Goal: Transaction & Acquisition: Purchase product/service

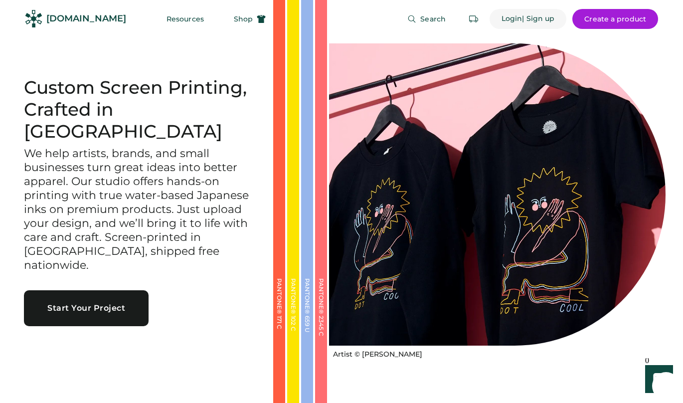
click at [511, 17] on div "Login" at bounding box center [512, 19] width 21 height 10
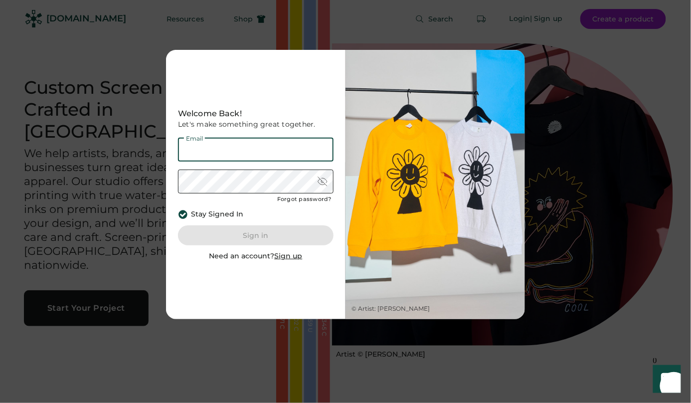
click at [222, 149] on input "email" at bounding box center [256, 150] width 156 height 24
type input "**********"
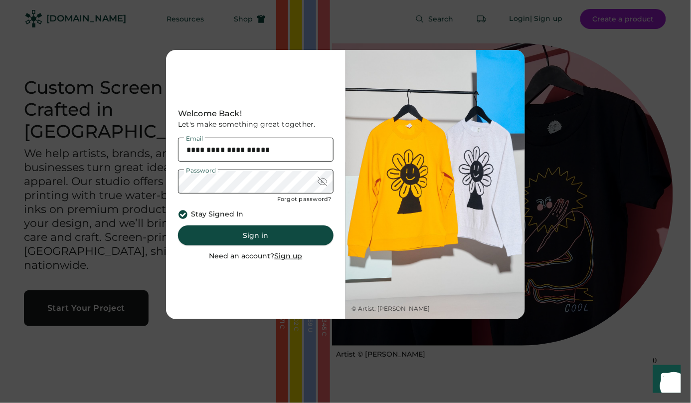
click at [266, 238] on button "Sign in" at bounding box center [256, 235] width 156 height 20
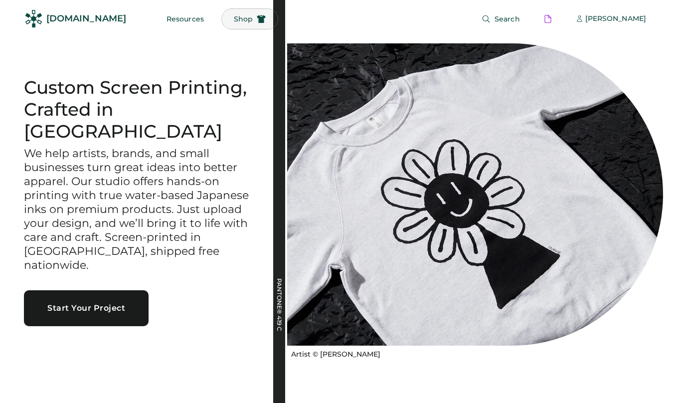
click at [234, 18] on span "Shop" at bounding box center [243, 18] width 19 height 7
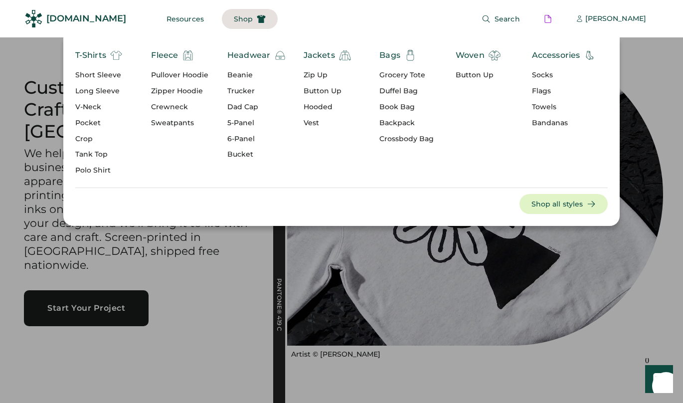
click at [99, 52] on div "T-Shirts" at bounding box center [90, 55] width 31 height 12
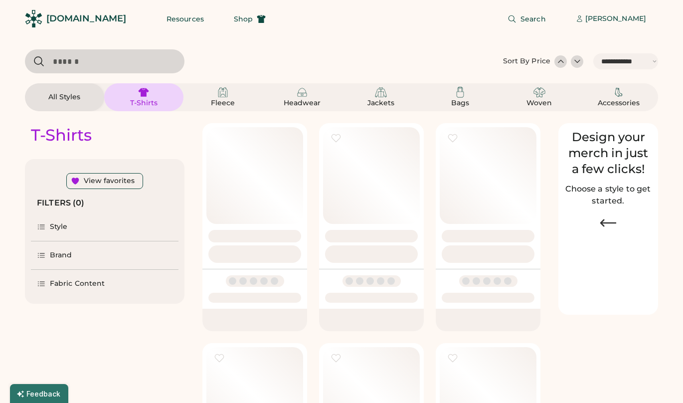
select select "*****"
select select "*"
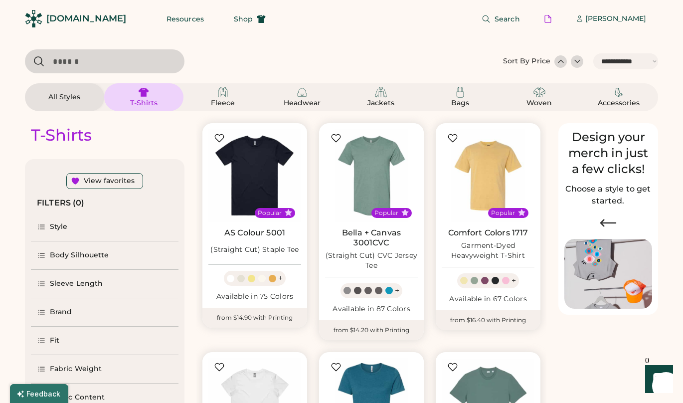
scroll to position [32, 0]
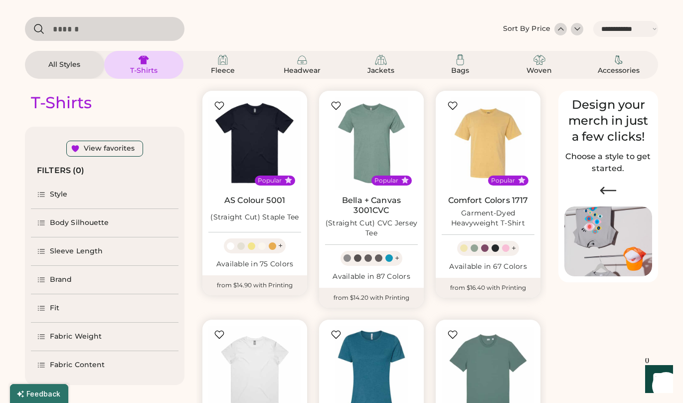
select select "*****"
select select "*"
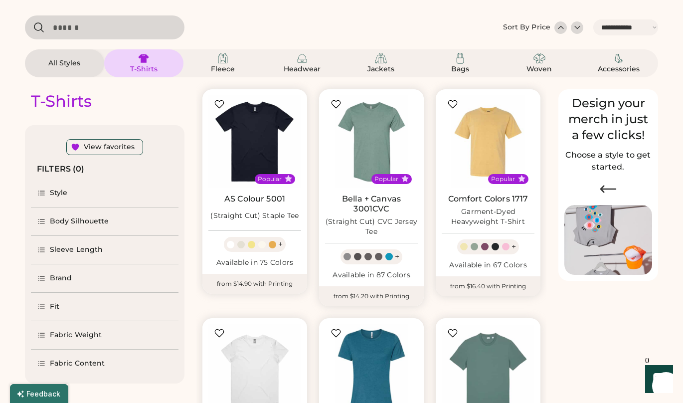
scroll to position [117, 0]
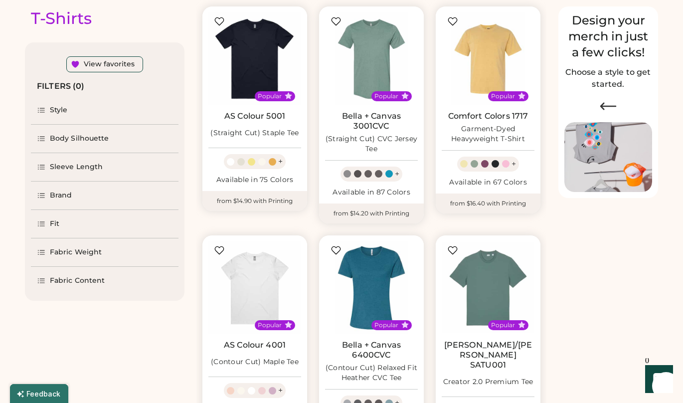
click at [79, 142] on div "Body Silhouette" at bounding box center [79, 139] width 59 height 10
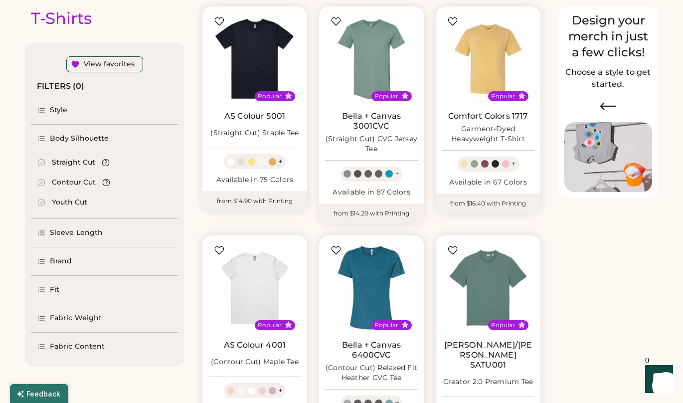
click at [59, 204] on div "Youth Cut" at bounding box center [69, 202] width 35 height 10
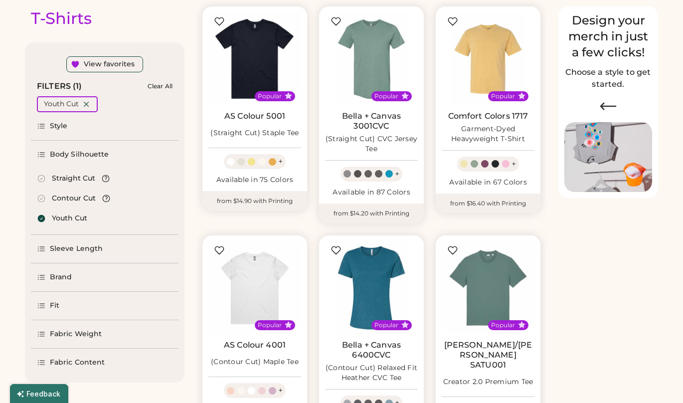
select select "*"
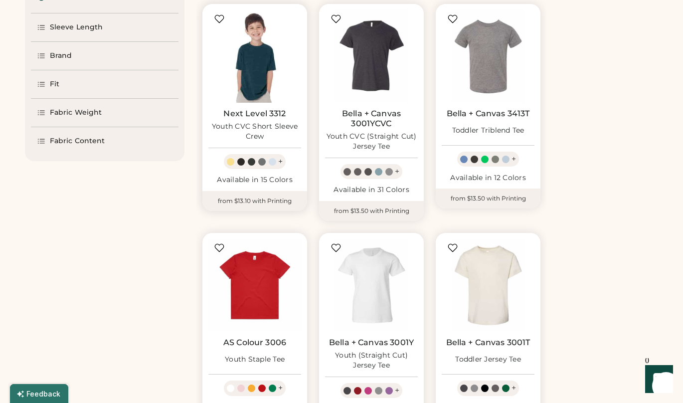
scroll to position [342, 0]
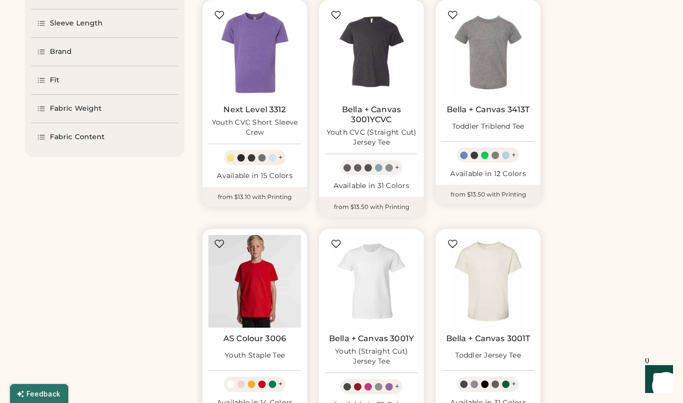
click at [232, 264] on img at bounding box center [254, 281] width 93 height 93
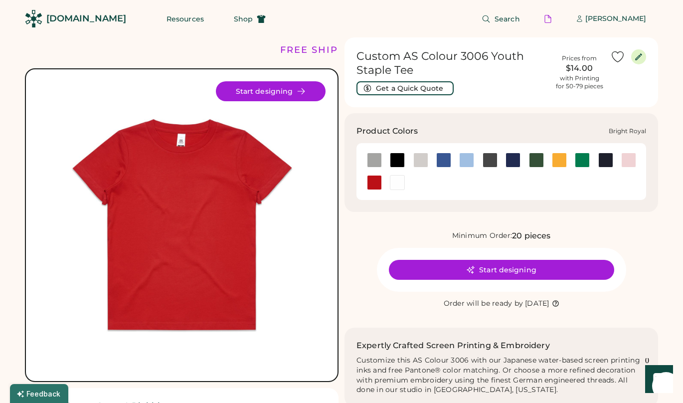
click at [446, 161] on div at bounding box center [443, 160] width 15 height 15
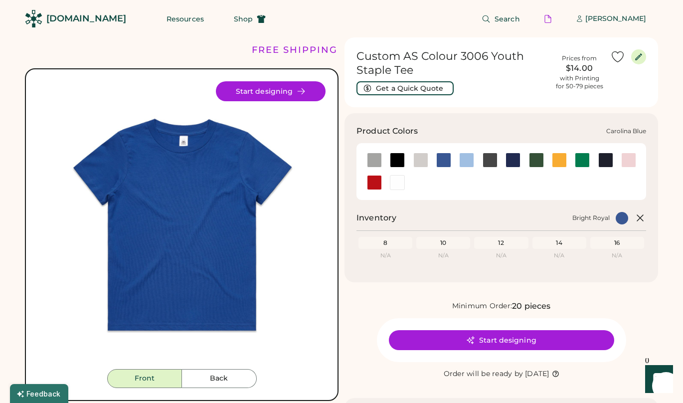
click at [468, 161] on div at bounding box center [466, 160] width 15 height 15
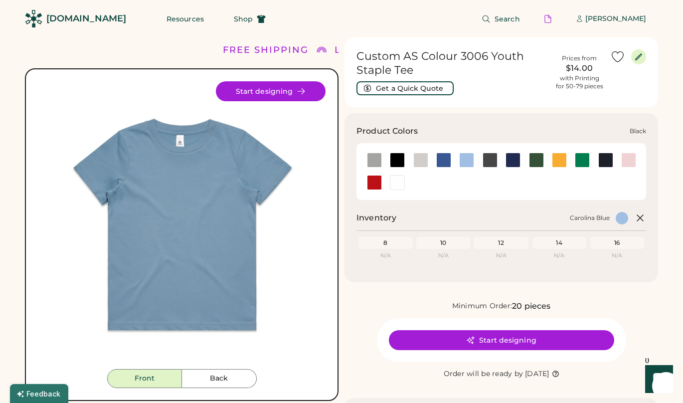
click at [395, 159] on div at bounding box center [397, 160] width 15 height 15
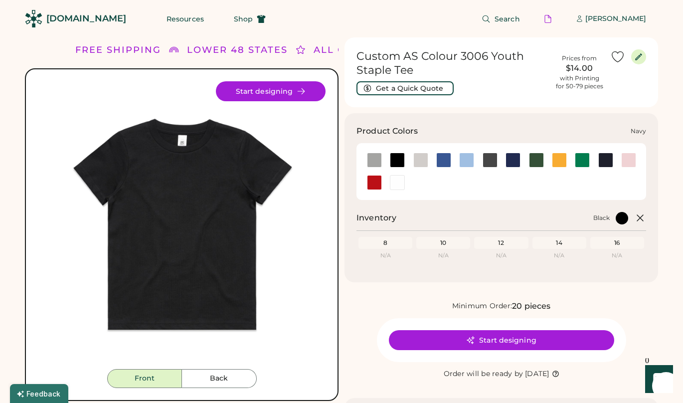
click at [610, 161] on div at bounding box center [605, 160] width 15 height 15
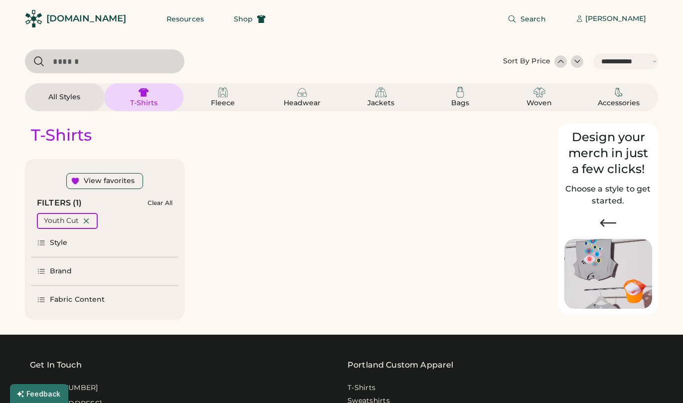
select select "*****"
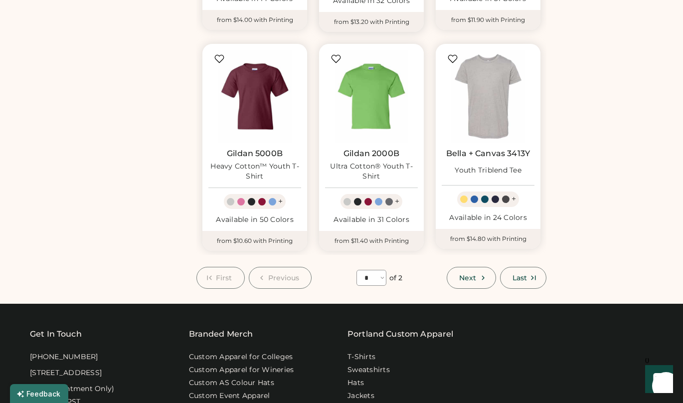
scroll to position [746, 0]
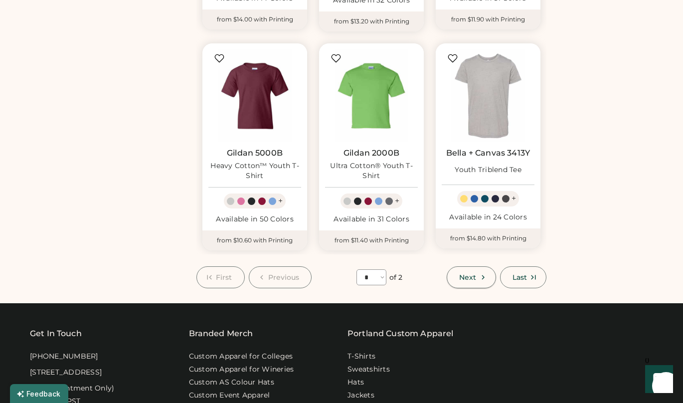
click at [465, 283] on button "Next" at bounding box center [471, 277] width 49 height 22
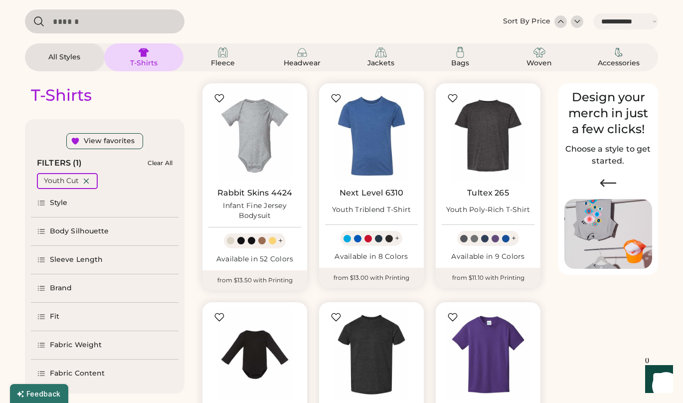
scroll to position [38, 0]
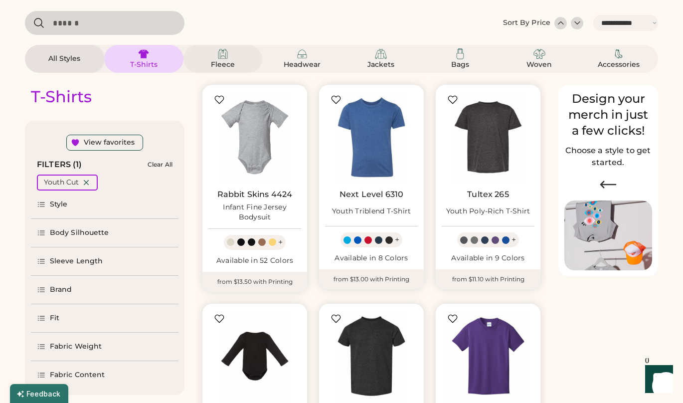
click at [221, 63] on div "Fleece" at bounding box center [222, 65] width 45 height 10
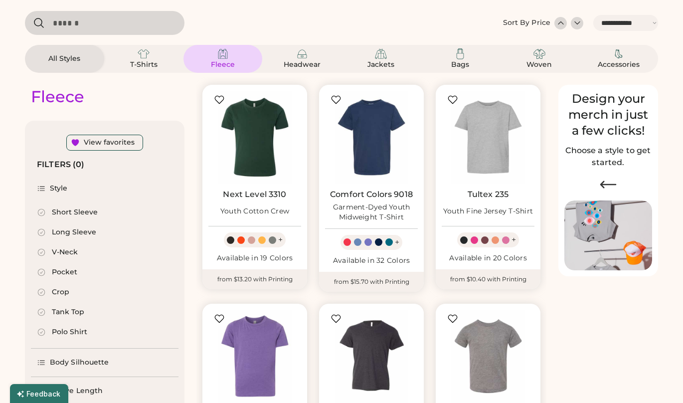
select select "*"
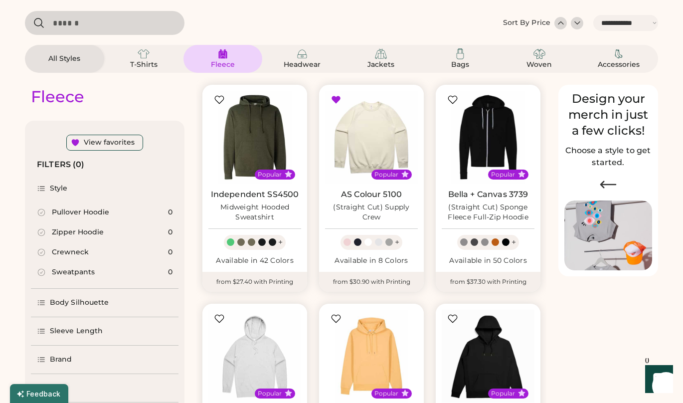
scroll to position [61, 0]
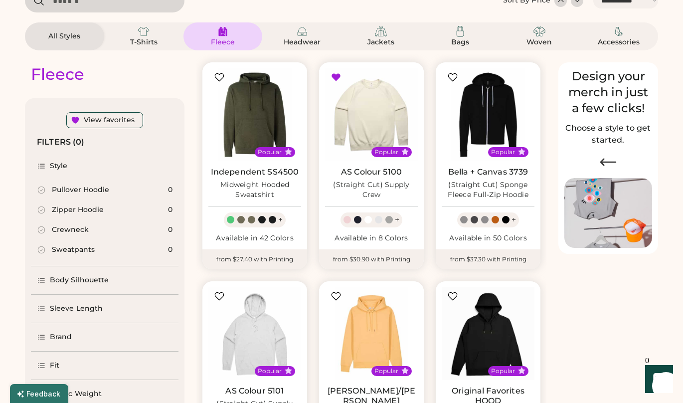
click at [110, 268] on div "Body Silhouette" at bounding box center [105, 280] width 148 height 28
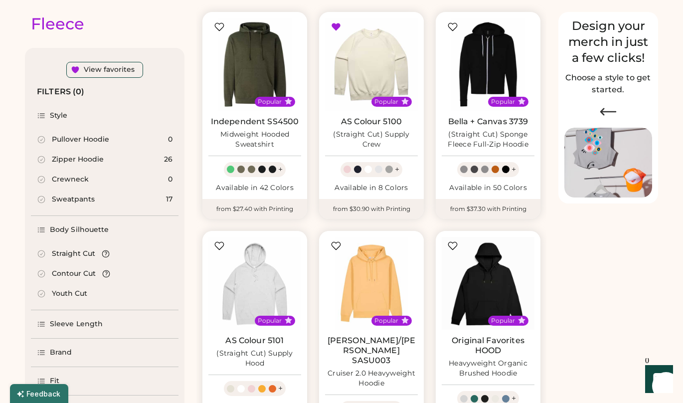
scroll to position [126, 0]
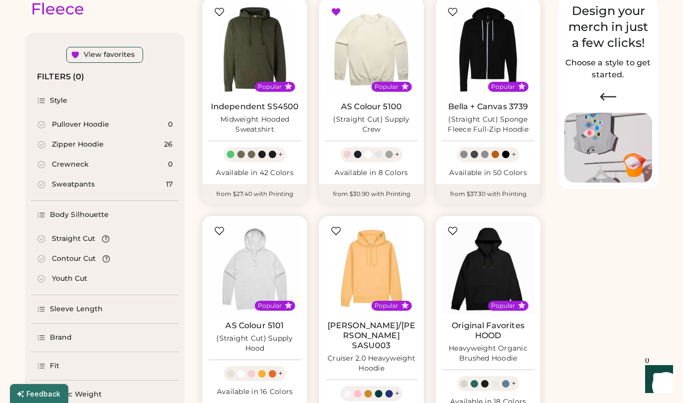
click at [84, 275] on div "Youth Cut" at bounding box center [69, 279] width 35 height 10
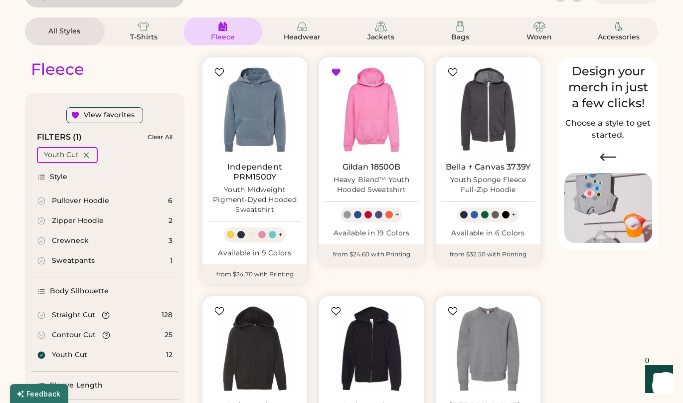
scroll to position [65, 0]
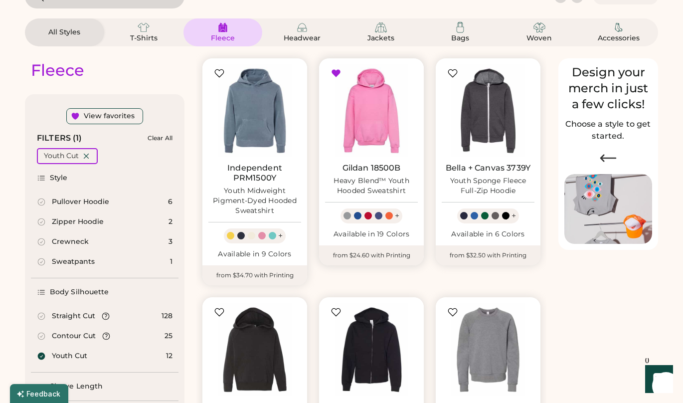
click at [368, 169] on link "Gildan 18500B" at bounding box center [372, 168] width 58 height 10
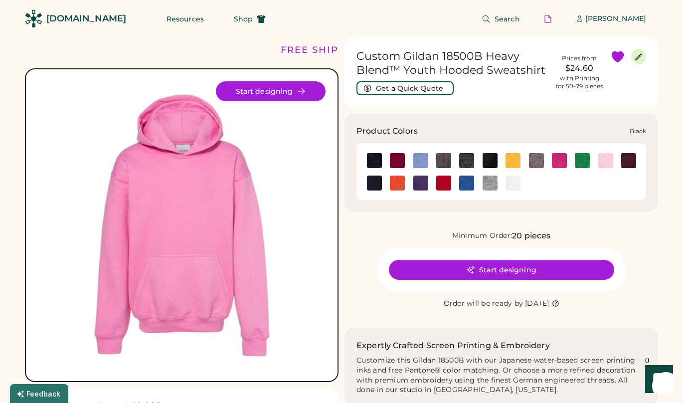
click at [374, 157] on img at bounding box center [374, 160] width 15 height 15
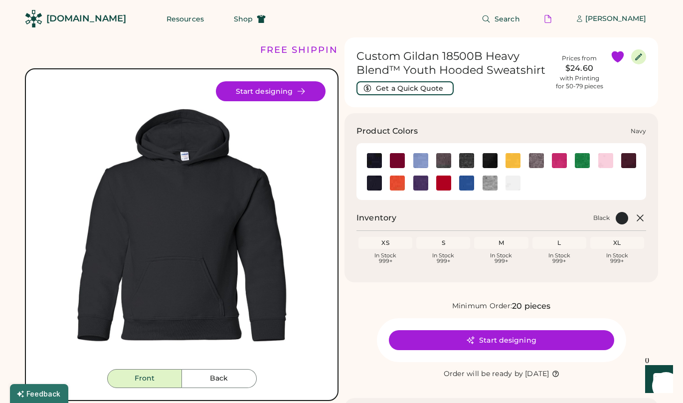
click at [372, 185] on img at bounding box center [374, 182] width 15 height 15
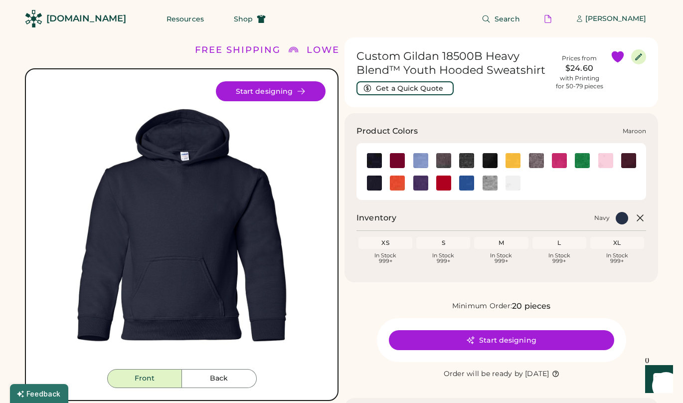
click at [628, 155] on img at bounding box center [628, 160] width 15 height 15
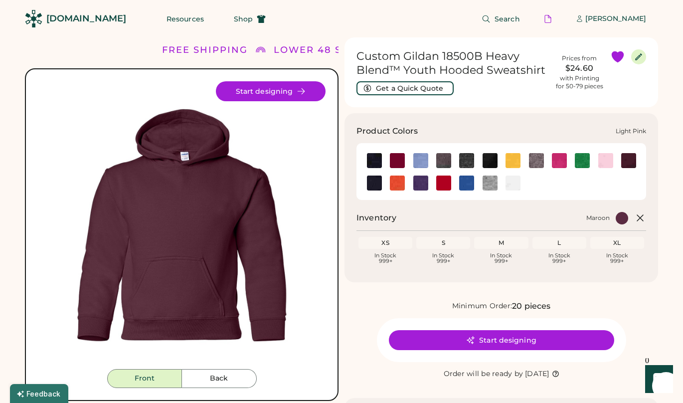
click at [612, 159] on img at bounding box center [605, 160] width 15 height 15
click at [587, 159] on img at bounding box center [582, 160] width 15 height 15
click at [565, 157] on img at bounding box center [559, 160] width 15 height 15
click at [533, 155] on img at bounding box center [536, 160] width 15 height 15
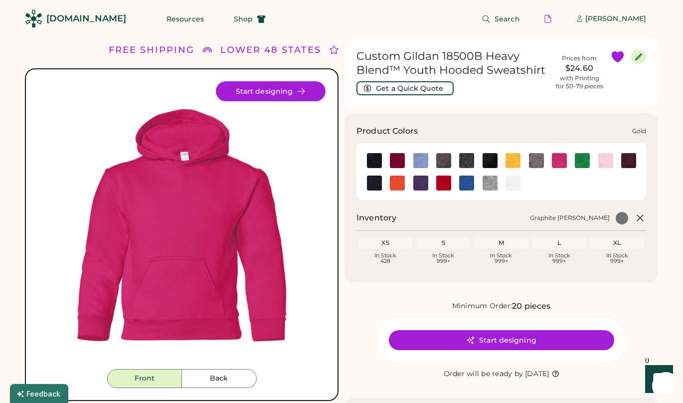
click at [518, 155] on img at bounding box center [513, 160] width 15 height 15
click at [489, 160] on img at bounding box center [490, 160] width 15 height 15
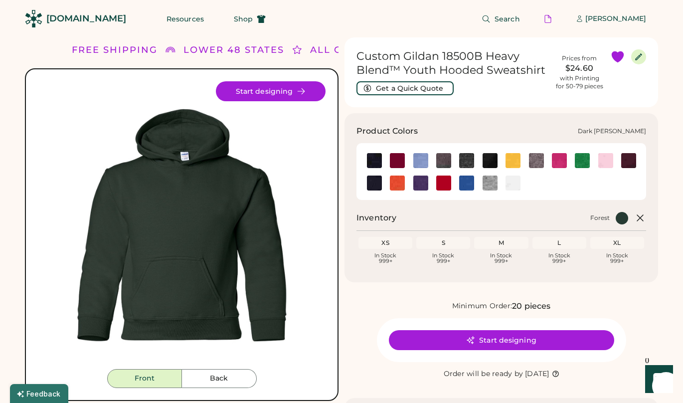
click at [465, 161] on img at bounding box center [466, 160] width 15 height 15
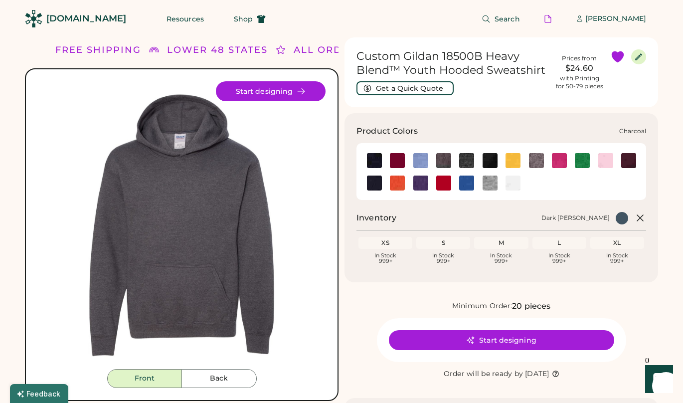
click at [446, 161] on img at bounding box center [443, 160] width 15 height 15
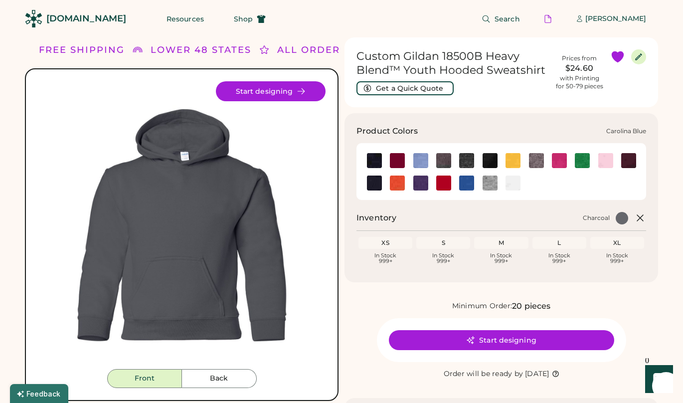
click at [423, 160] on img at bounding box center [420, 160] width 15 height 15
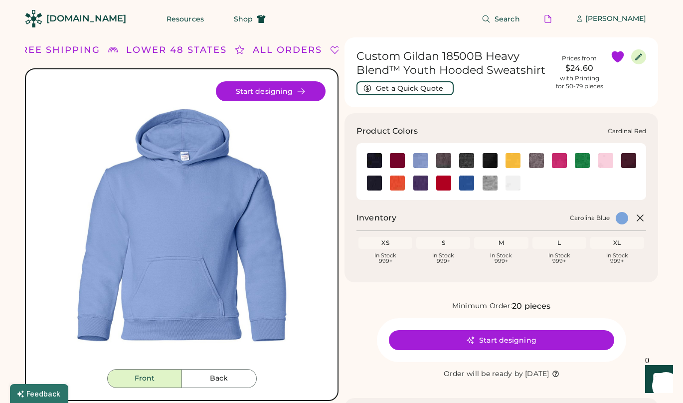
click at [401, 157] on img at bounding box center [397, 160] width 15 height 15
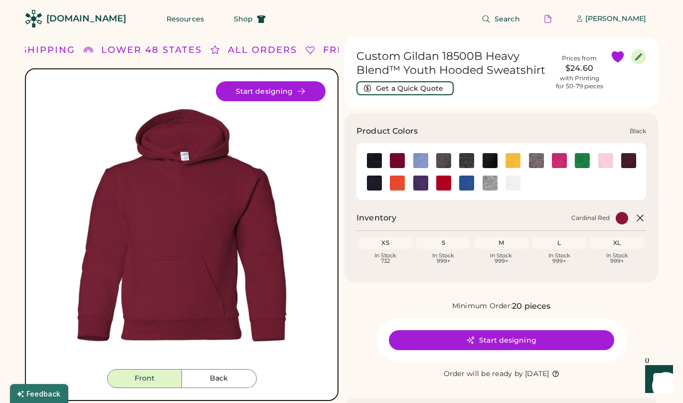
click at [377, 159] on img at bounding box center [374, 160] width 15 height 15
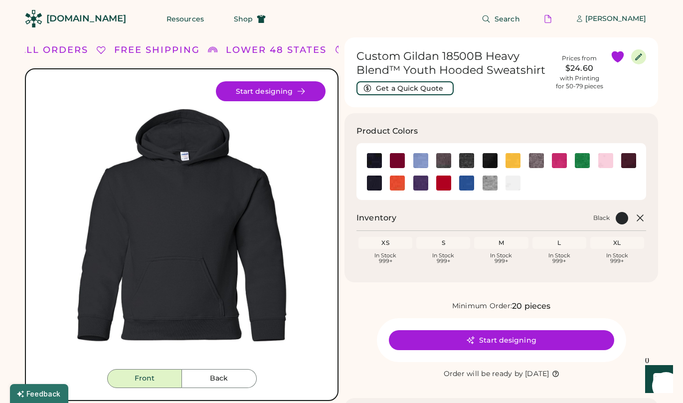
click at [358, 131] on h3 "Product Colors" at bounding box center [386, 131] width 61 height 12
